Goal: Task Accomplishment & Management: Complete application form

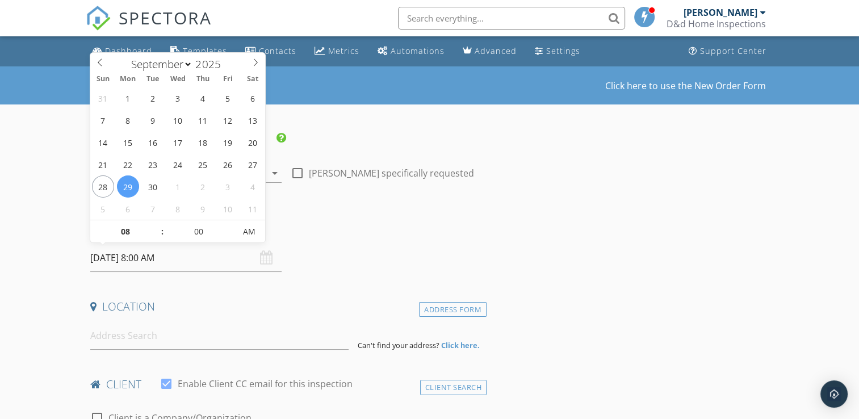
click at [170, 260] on input "[DATE] 8:00 AM" at bounding box center [185, 258] width 191 height 28
select select "9"
type input "[DATE] 8:00 AM"
type input "09"
type input "[DATE] 9:00 AM"
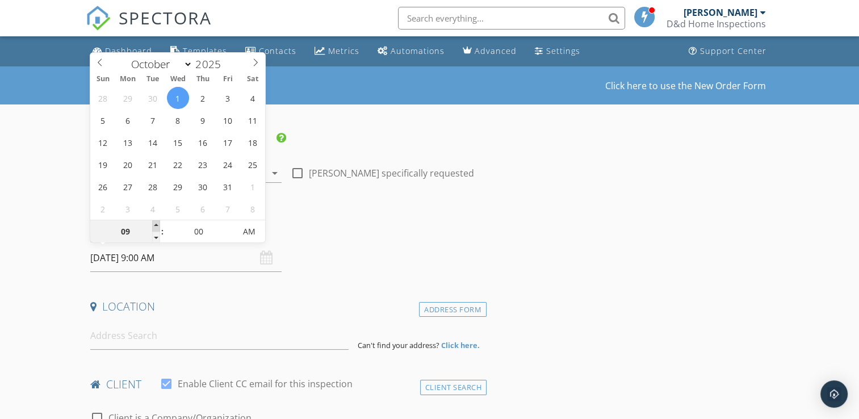
click at [155, 224] on span at bounding box center [156, 225] width 8 height 11
type input "10"
type input "[DATE] 10:00 AM"
click at [155, 224] on span at bounding box center [156, 225] width 8 height 11
type input "11"
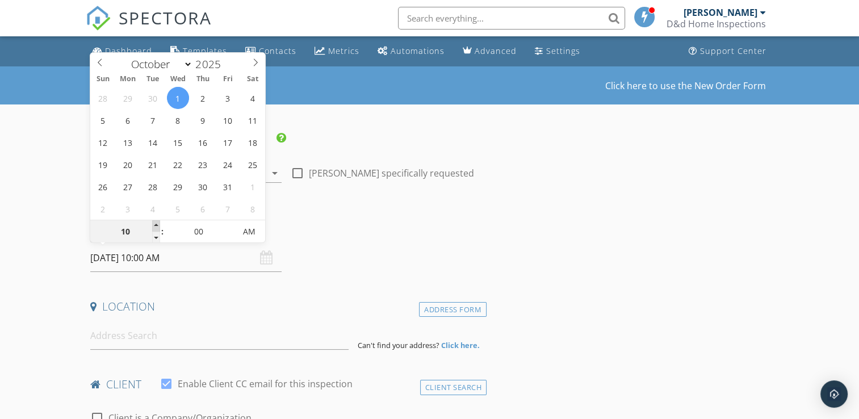
type input "[DATE] 11:00 AM"
click at [155, 224] on span at bounding box center [156, 225] width 8 height 11
type input "12"
type input "[DATE] 12:00 PM"
click at [155, 224] on span at bounding box center [156, 225] width 8 height 11
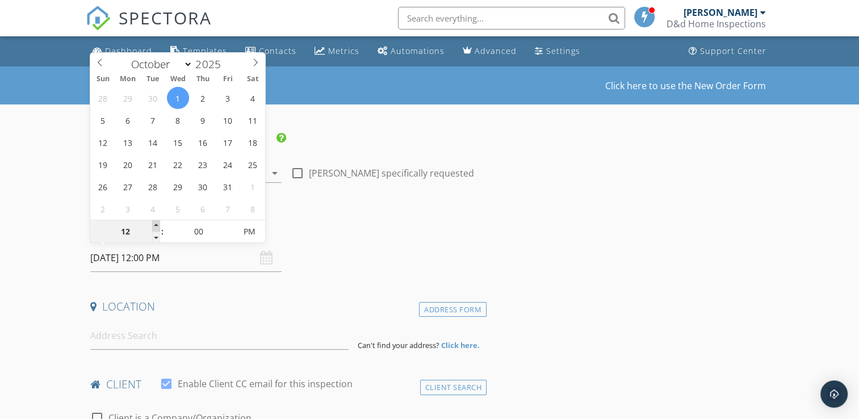
type input "01"
type input "[DATE] 1:00 PM"
click at [155, 224] on span at bounding box center [156, 225] width 8 height 11
type input "02"
type input "[DATE] 2:00 PM"
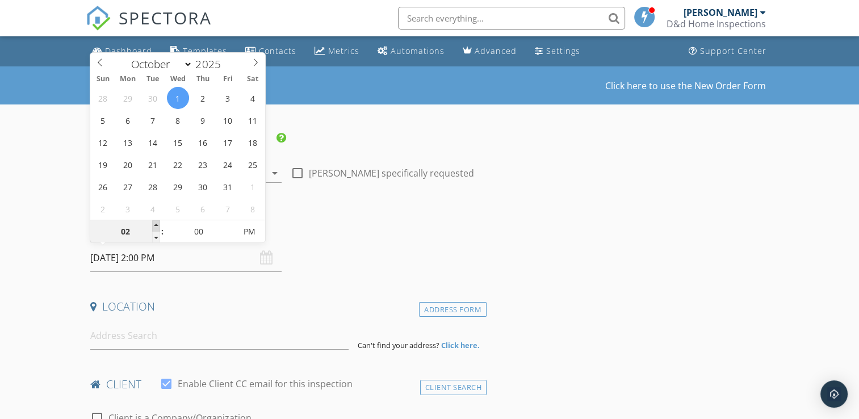
click at [155, 224] on span at bounding box center [156, 225] width 8 height 11
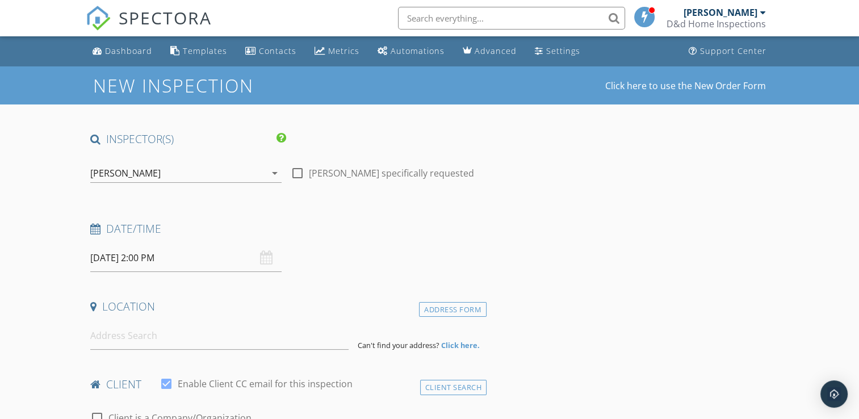
click at [124, 334] on input at bounding box center [219, 336] width 258 height 28
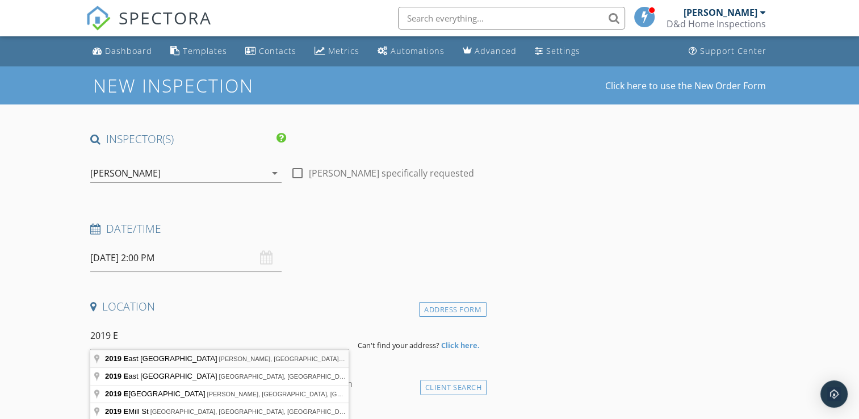
type input "2019 [GEOGRAPHIC_DATA], [GEOGRAPHIC_DATA], [GEOGRAPHIC_DATA], [GEOGRAPHIC_DATA]"
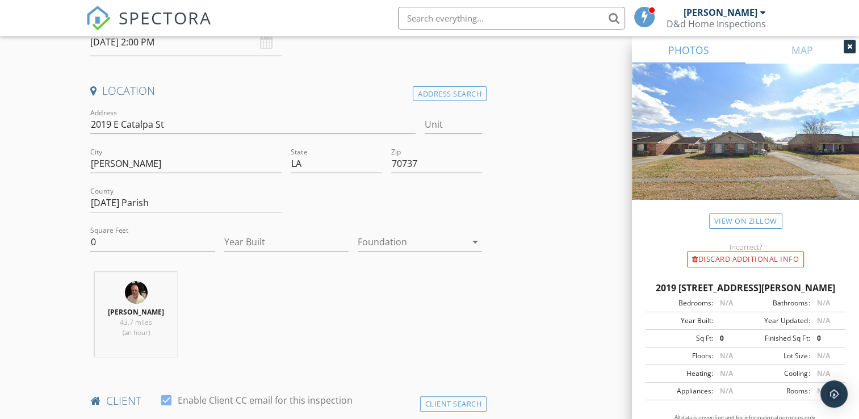
scroll to position [221, 0]
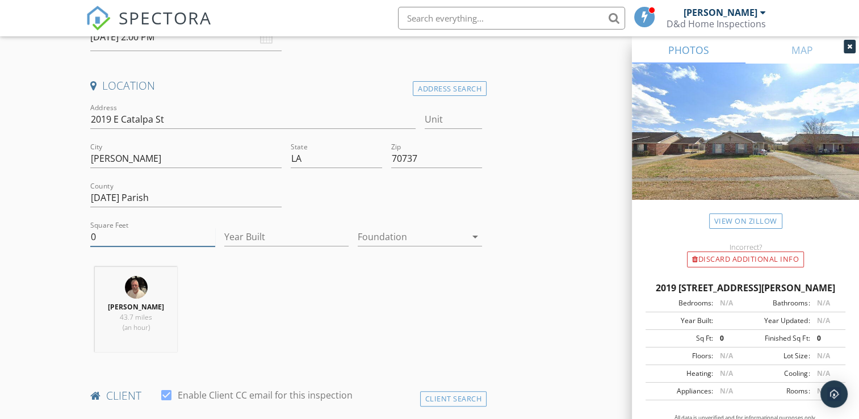
click at [104, 236] on input "0" at bounding box center [152, 237] width 124 height 19
type input "1163"
click at [247, 238] on input "Year Built" at bounding box center [286, 237] width 124 height 19
type input "1994"
click at [371, 238] on div at bounding box center [412, 237] width 108 height 18
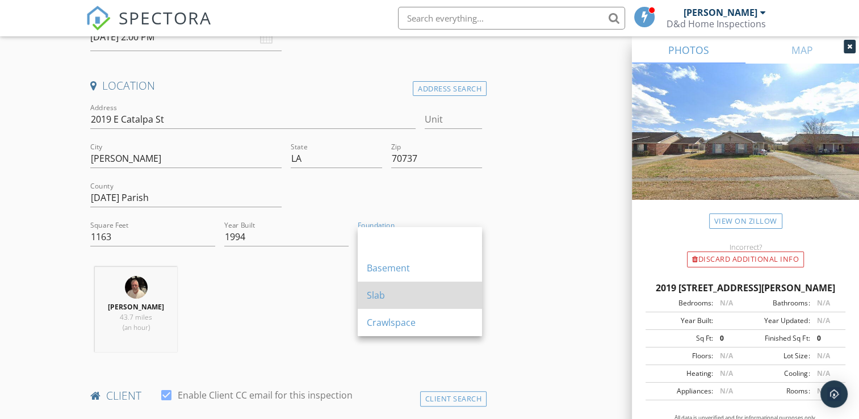
click at [377, 292] on div "Slab" at bounding box center [420, 295] width 106 height 14
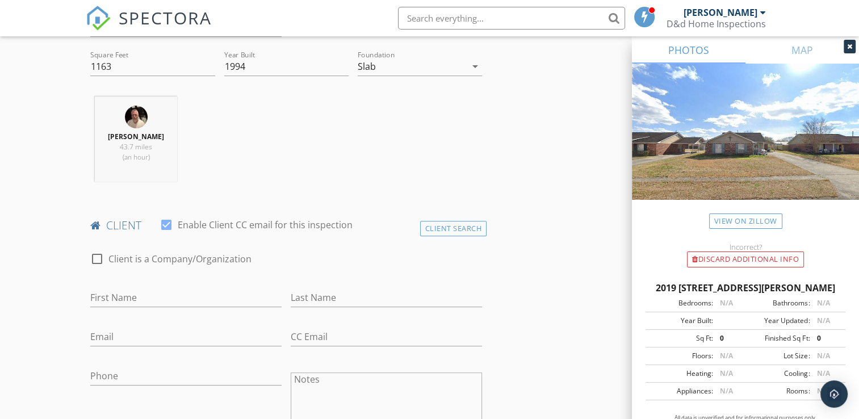
scroll to position [396, 0]
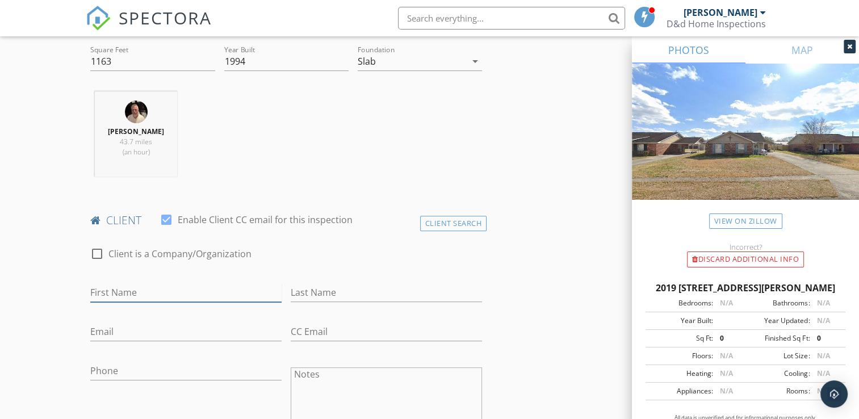
click at [135, 291] on input "First Name" at bounding box center [185, 292] width 191 height 19
type input "[PERSON_NAME]"
drag, startPoint x: 550, startPoint y: 290, endPoint x: 354, endPoint y: 290, distance: 195.8
click at [354, 290] on input "Last Name" at bounding box center [386, 292] width 191 height 19
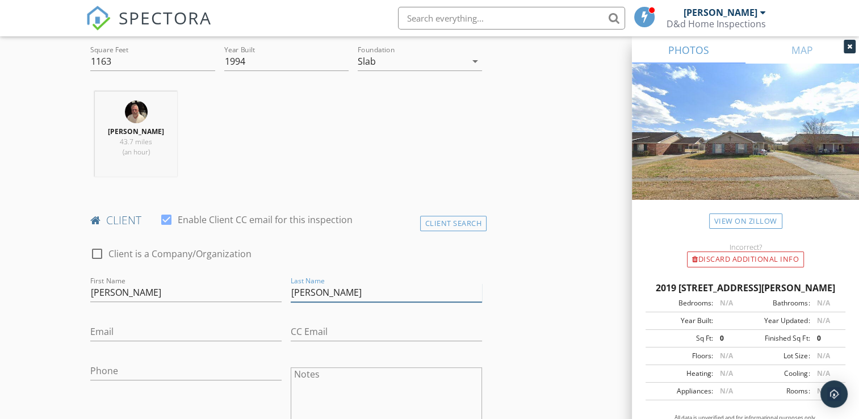
type input "[PERSON_NAME]"
click at [212, 321] on div "Email" at bounding box center [185, 334] width 191 height 37
click at [148, 333] on input "Email" at bounding box center [185, 331] width 191 height 19
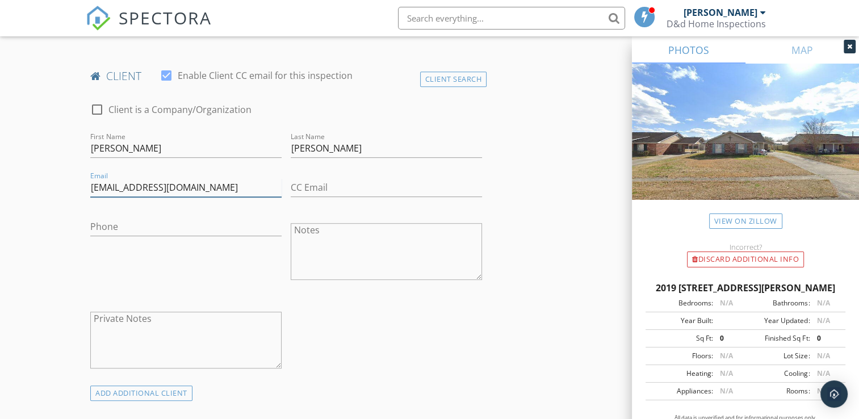
scroll to position [540, 0]
type input "[EMAIL_ADDRESS][DOMAIN_NAME]"
click at [132, 228] on input "Phone" at bounding box center [185, 226] width 191 height 19
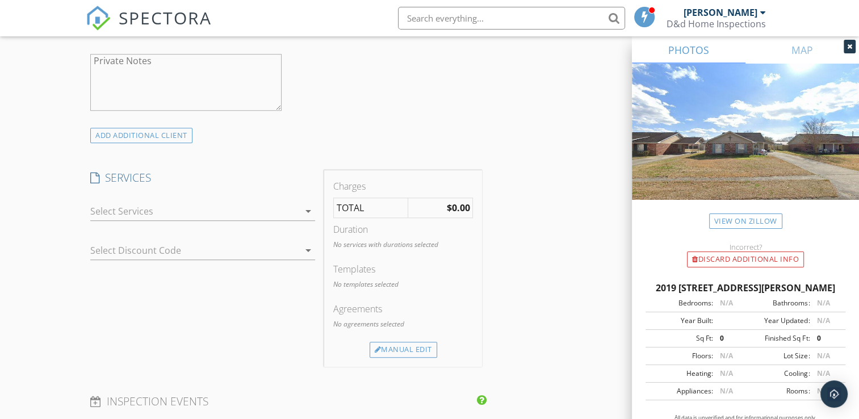
scroll to position [799, 0]
type input "[PHONE_NUMBER]"
click at [145, 215] on div at bounding box center [194, 210] width 209 height 18
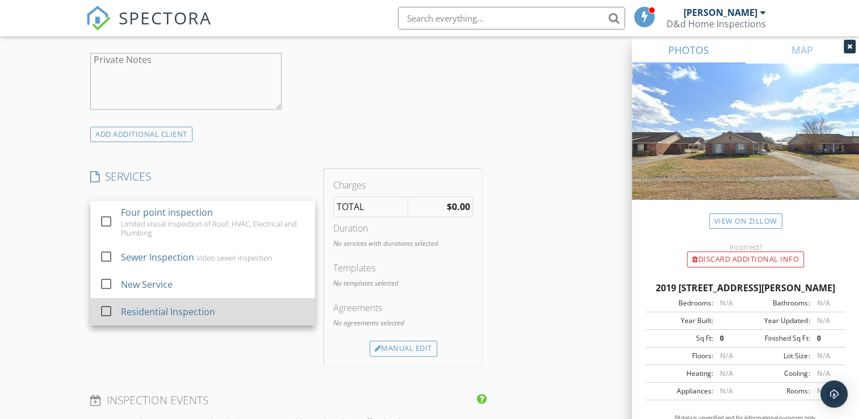
click at [111, 312] on div at bounding box center [106, 310] width 19 height 19
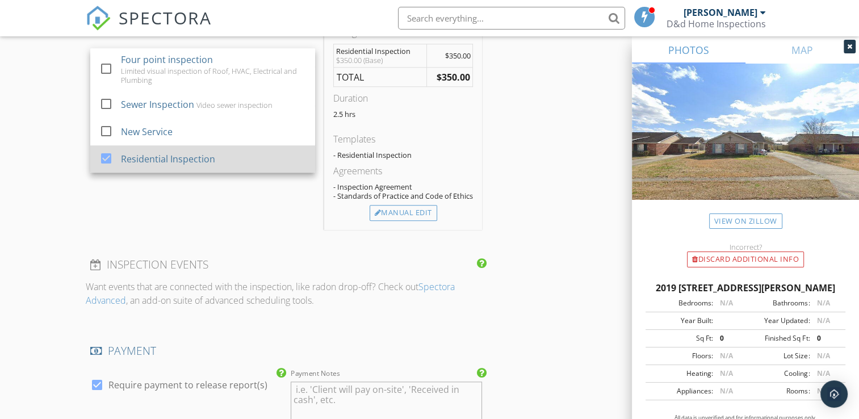
scroll to position [923, 0]
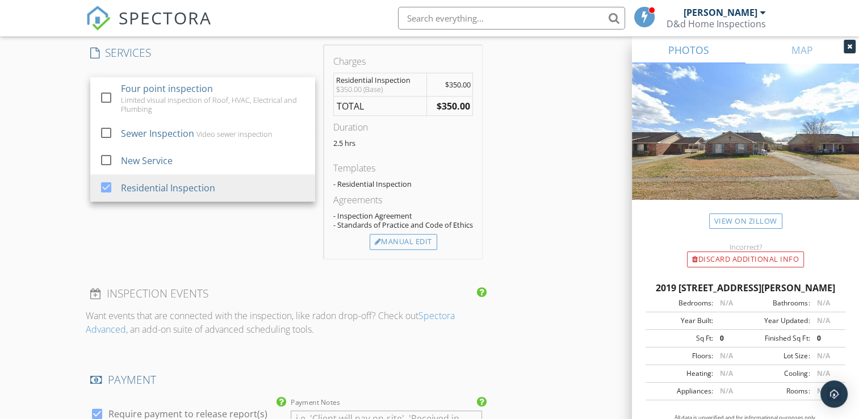
click at [568, 227] on div "INSPECTOR(S) check_box [PERSON_NAME] PRIMARY [PERSON_NAME] arrow_drop_down chec…" at bounding box center [429, 148] width 687 height 1878
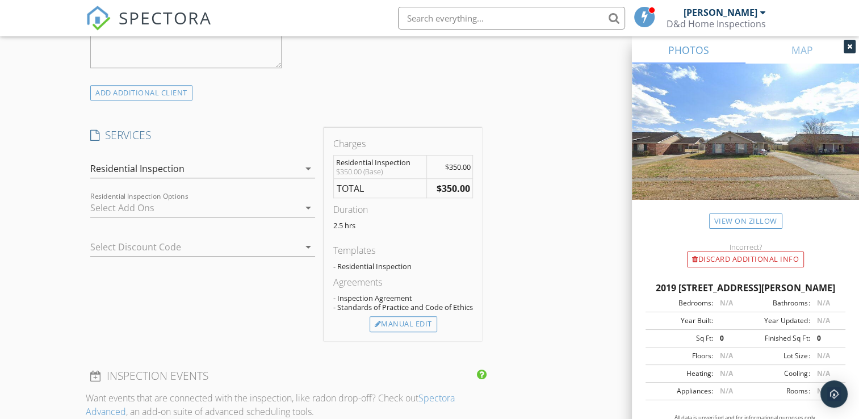
scroll to position [842, 0]
click at [291, 204] on div at bounding box center [194, 206] width 209 height 18
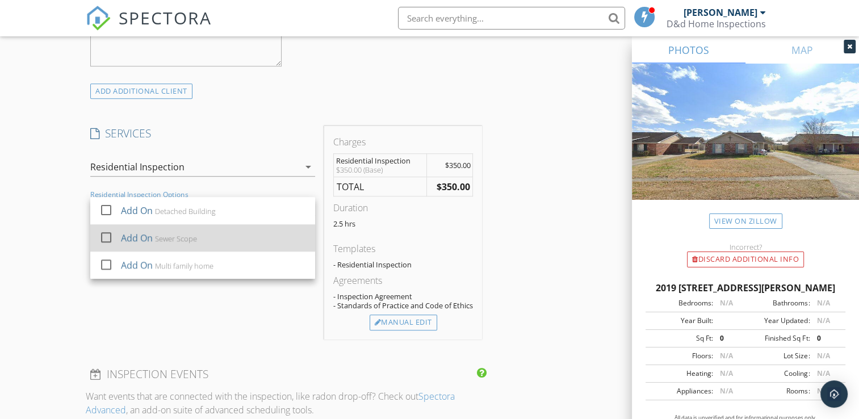
click at [106, 234] on div at bounding box center [106, 237] width 19 height 19
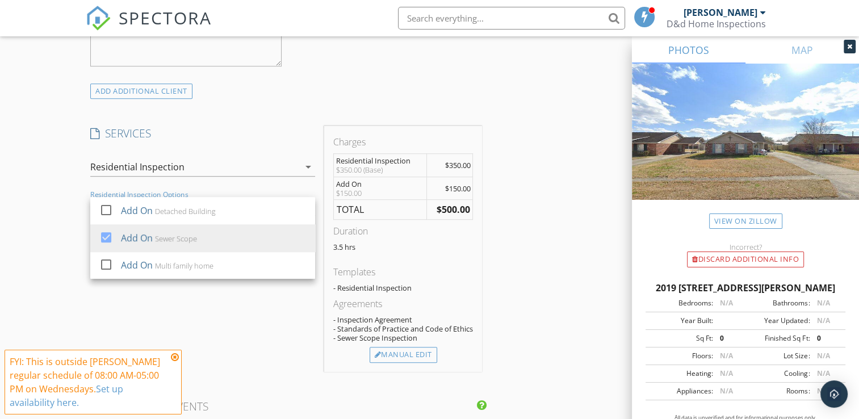
click at [556, 263] on div "INSPECTOR(S) check_box [PERSON_NAME] PRIMARY [PERSON_NAME] arrow_drop_down chec…" at bounding box center [429, 244] width 687 height 1911
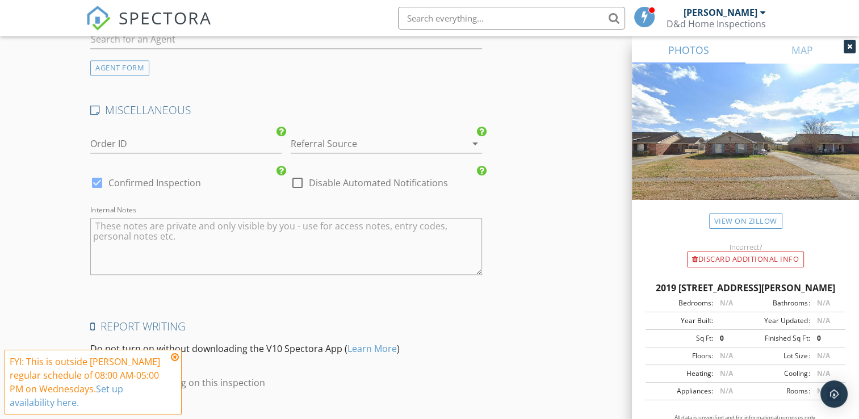
scroll to position [1576, 0]
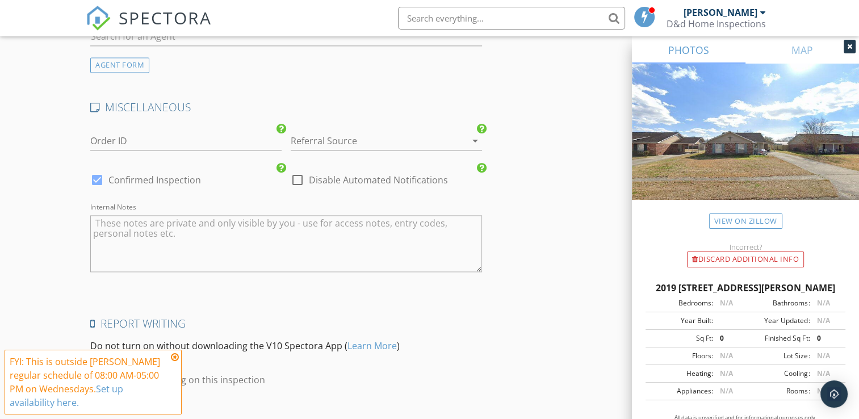
click at [175, 356] on icon at bounding box center [175, 357] width 8 height 9
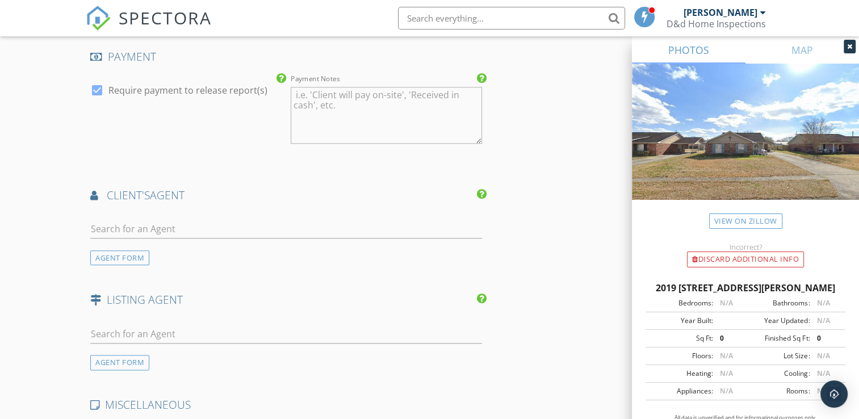
scroll to position [1289, 0]
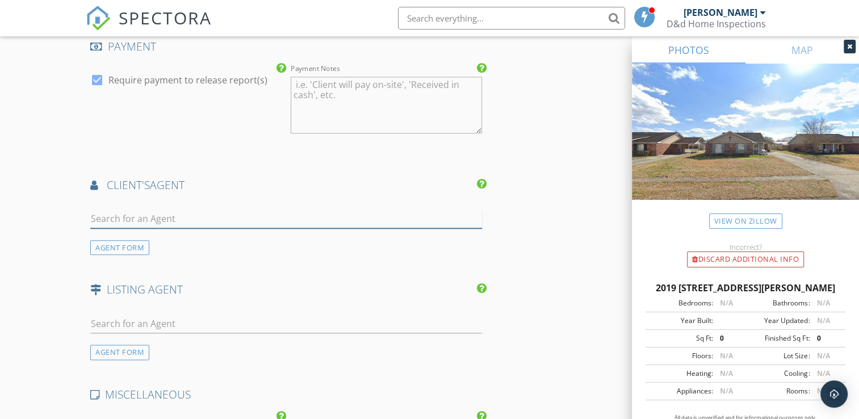
click at [127, 225] on input "text" at bounding box center [286, 218] width 392 height 19
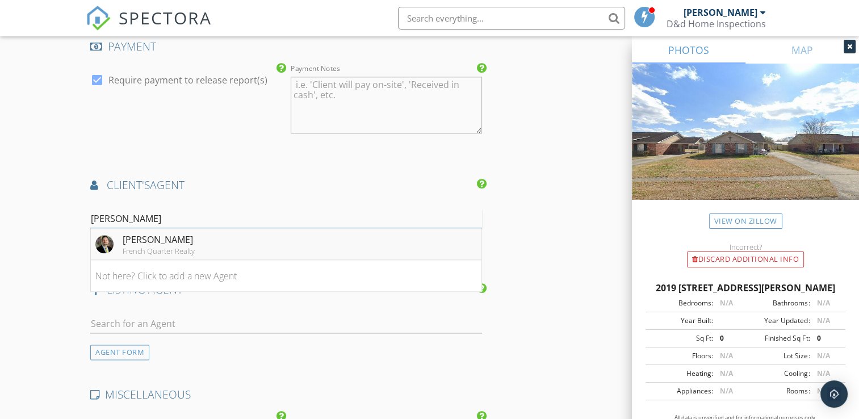
type input "[PERSON_NAME]"
click at [173, 244] on div "[PERSON_NAME]" at bounding box center [159, 240] width 72 height 14
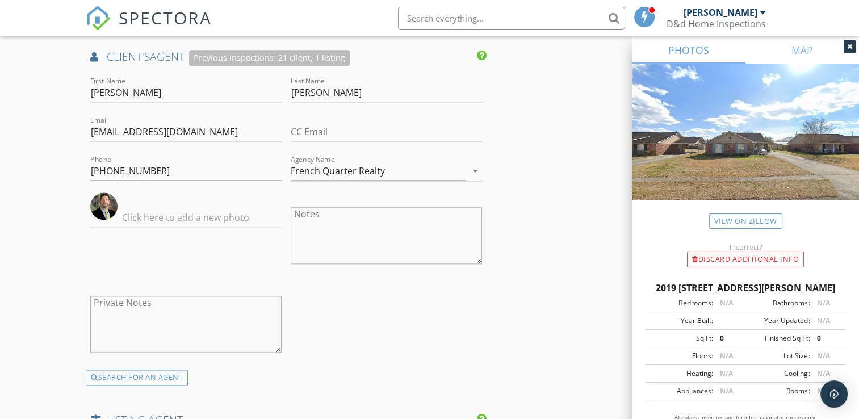
scroll to position [1419, 0]
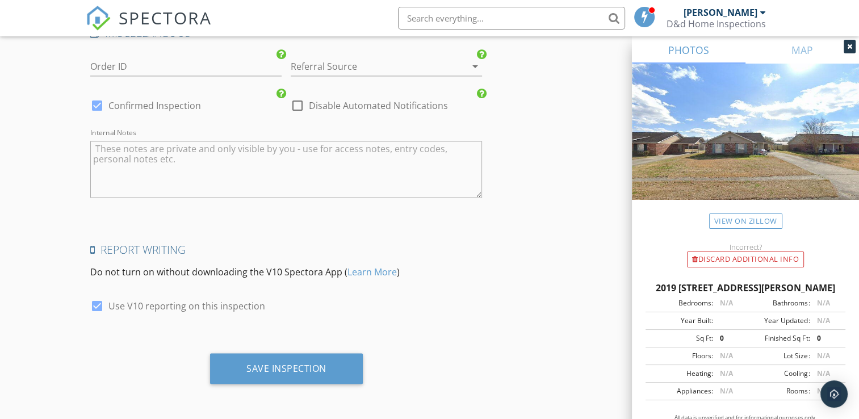
scroll to position [1914, 0]
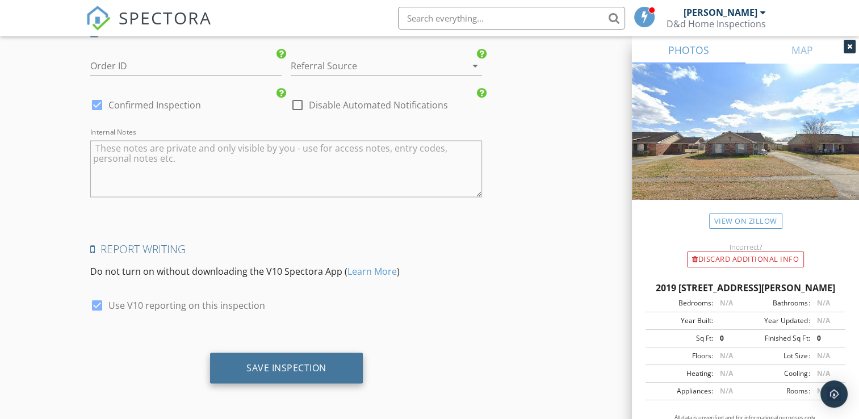
click at [290, 371] on div "Save Inspection" at bounding box center [286, 367] width 80 height 11
